Goal: Navigation & Orientation: Find specific page/section

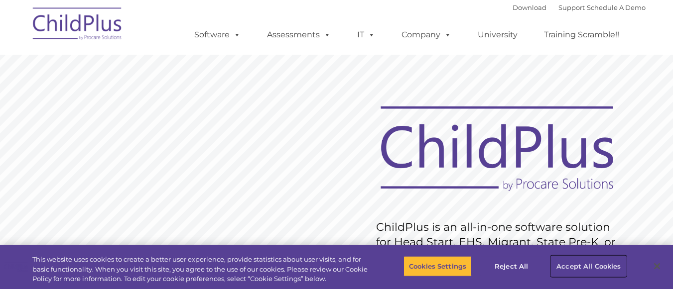
click at [566, 266] on button "Accept All Cookies" at bounding box center [588, 266] width 75 height 21
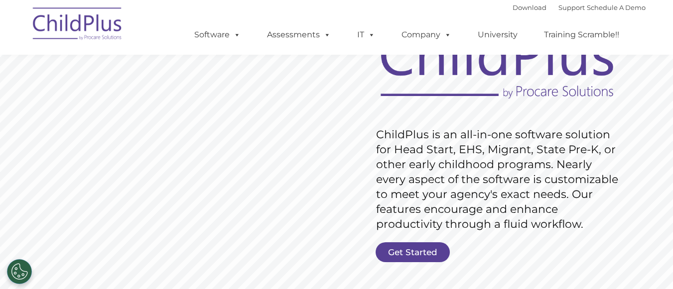
scroll to position [77, 0]
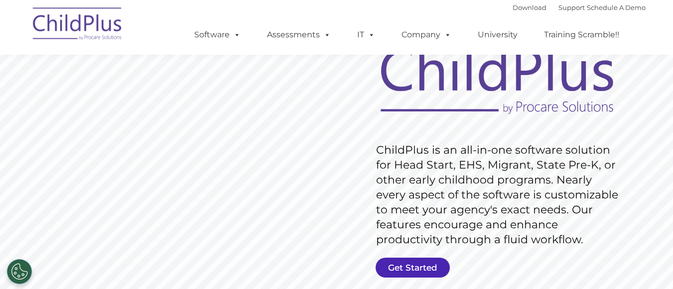
click at [434, 263] on link "Get Started" at bounding box center [412, 268] width 74 height 20
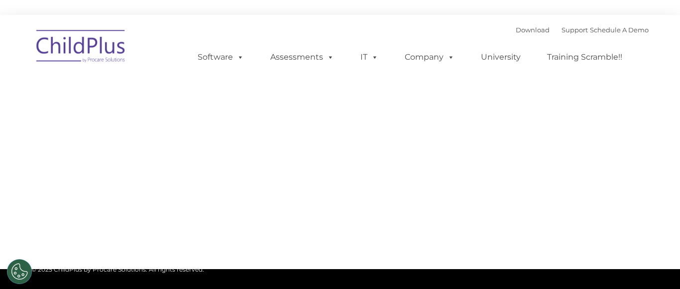
type input ""
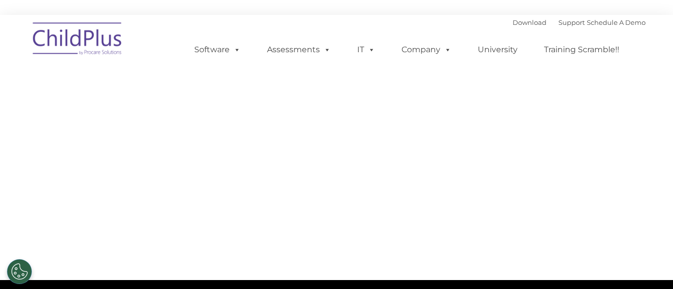
select select "MEDIUM"
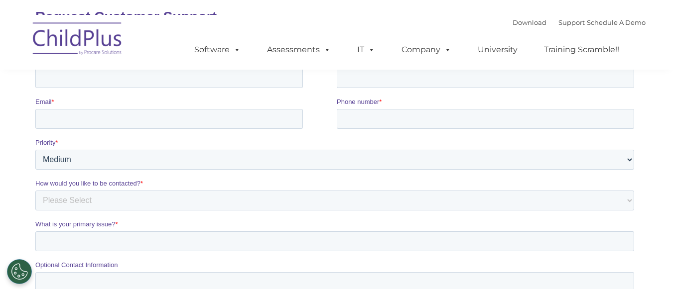
scroll to position [160, 0]
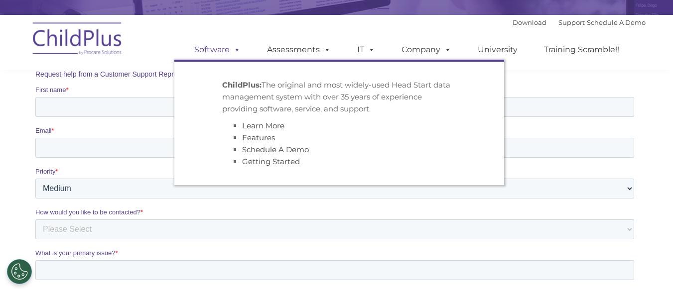
click at [223, 54] on link "Software" at bounding box center [217, 50] width 66 height 20
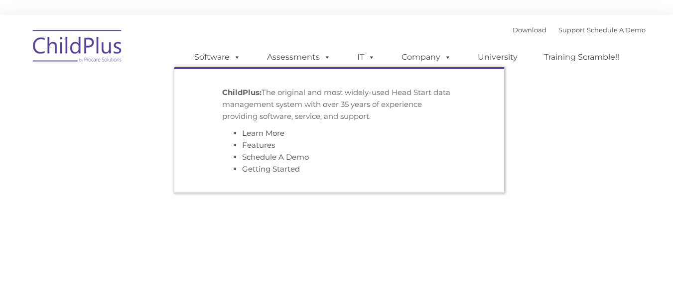
type input ""
